Goal: Find specific page/section: Find specific page/section

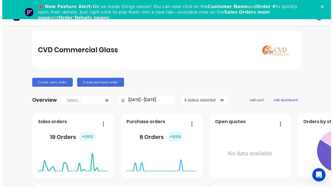
scroll to position [9, 0]
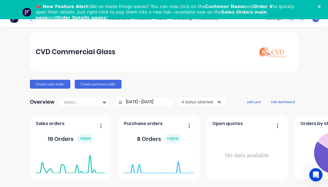
click at [321, 6] on icon "Close" at bounding box center [319, 6] width 3 height 3
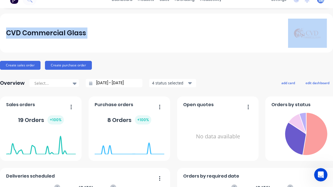
drag, startPoint x: 322, startPoint y: 2, endPoint x: 322, endPoint y: 18, distance: 16.1
click at [322, 18] on div "dashboard products sales purchasing productivity dashboard products Product Cat…" at bounding box center [166, 93] width 333 height 187
click at [249, 16] on div "CVD Commercial Glass" at bounding box center [166, 33] width 333 height 39
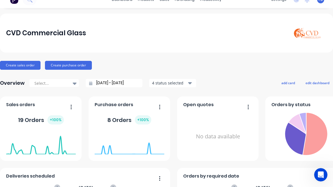
drag, startPoint x: 279, startPoint y: 1, endPoint x: 195, endPoint y: 26, distance: 87.6
click at [195, 26] on div "CVD Commercial Glass" at bounding box center [166, 33] width 321 height 29
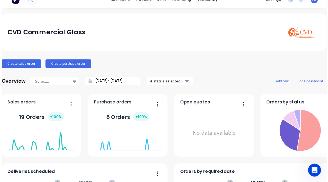
scroll to position [0, 0]
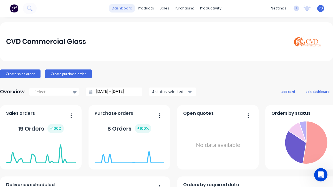
click at [120, 8] on link "dashboard" at bounding box center [122, 8] width 26 height 8
click at [51, 7] on div "dashboard products sales purchasing productivity dashboard products Product Cat…" at bounding box center [166, 8] width 333 height 17
click at [64, 4] on div "dashboard products sales purchasing productivity dashboard products Product Cat…" at bounding box center [166, 8] width 333 height 17
click at [32, 10] on icon at bounding box center [29, 8] width 5 height 5
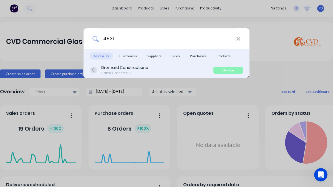
type input "4831"
click at [125, 66] on div "Dromard Constructions" at bounding box center [124, 68] width 47 height 6
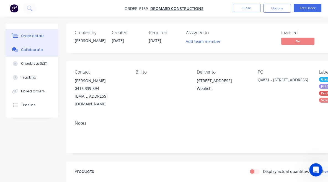
click at [35, 51] on div "Collaborate" at bounding box center [32, 49] width 22 height 5
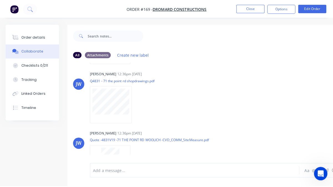
scroll to position [56, 0]
